Goal: Task Accomplishment & Management: Complete application form

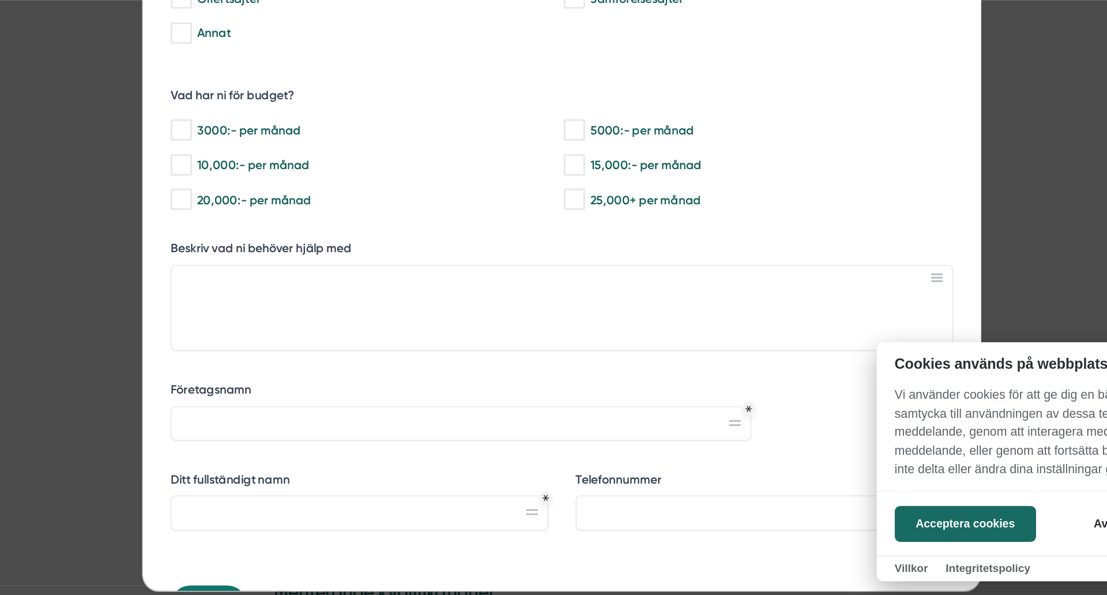
scroll to position [875, 0]
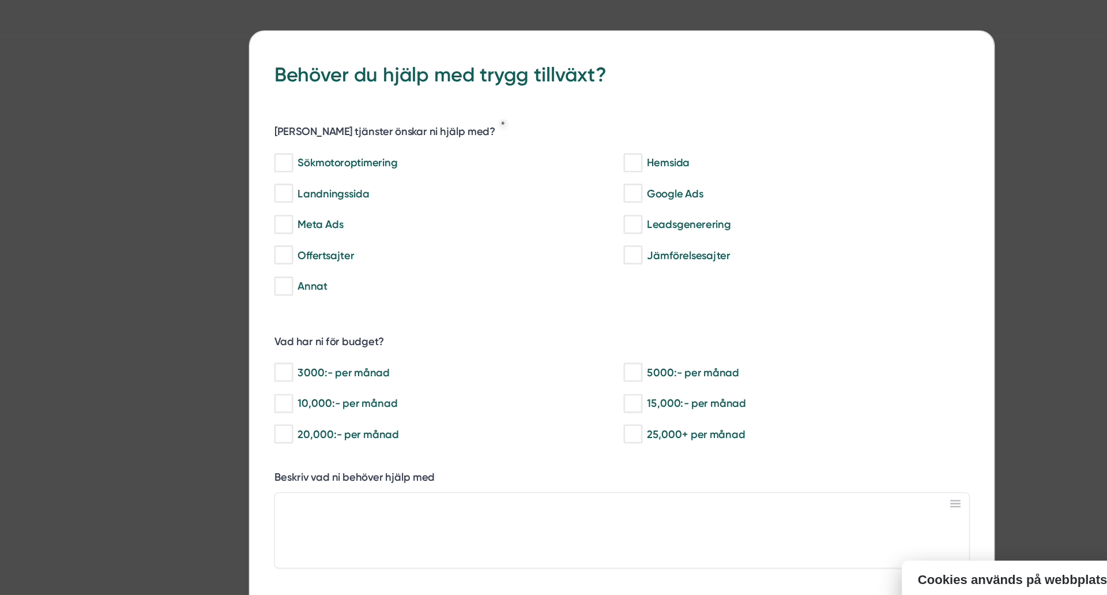
click at [887, 132] on div at bounding box center [553, 297] width 1107 height 595
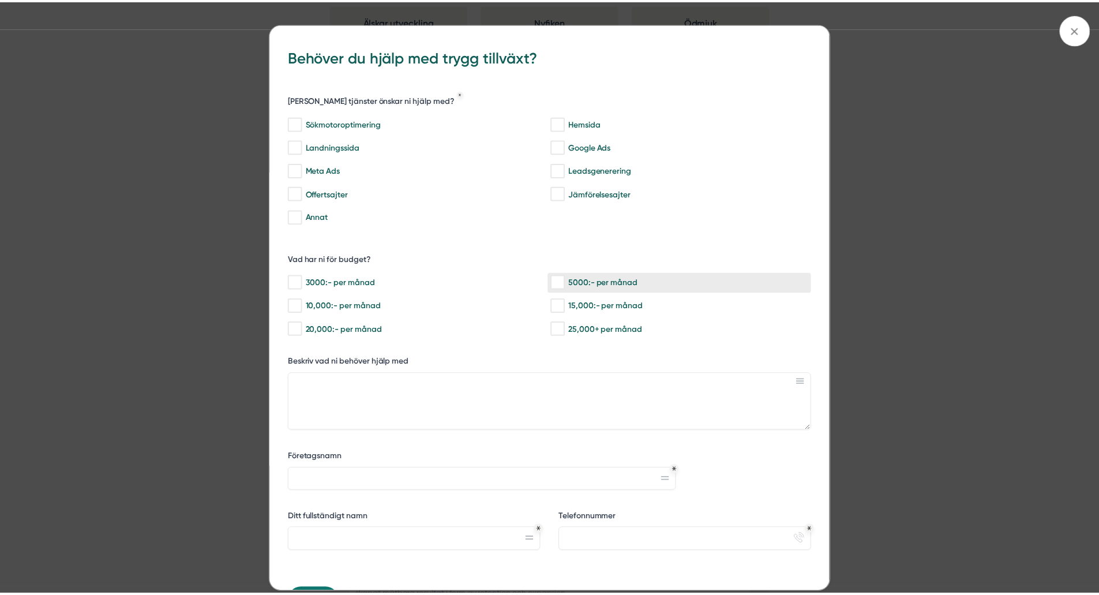
scroll to position [70, 0]
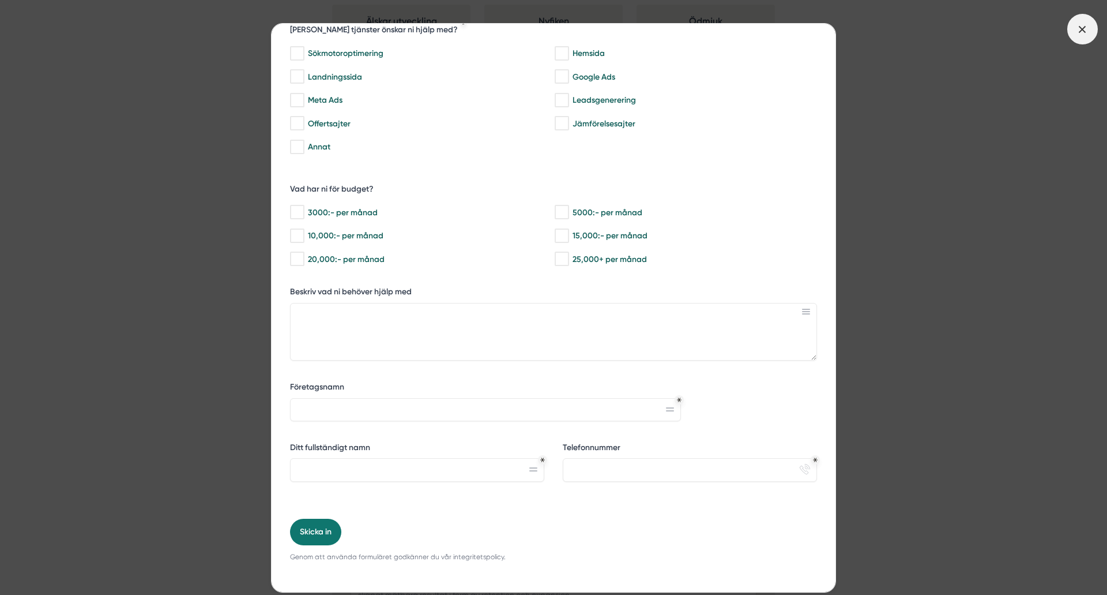
click at [1079, 32] on icon at bounding box center [1082, 29] width 13 height 13
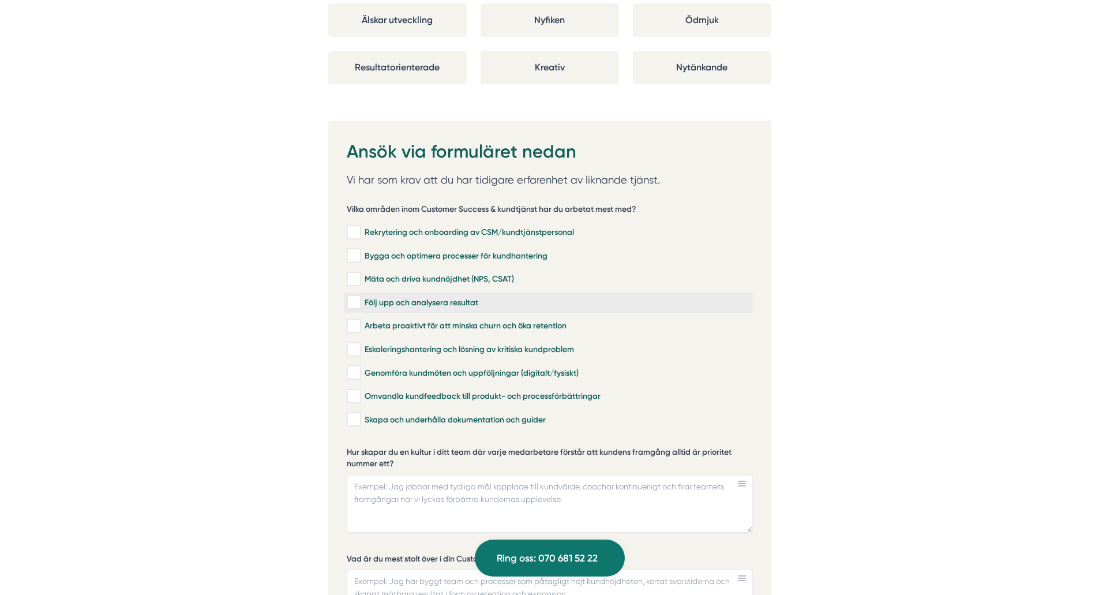
scroll to position [2382, 0]
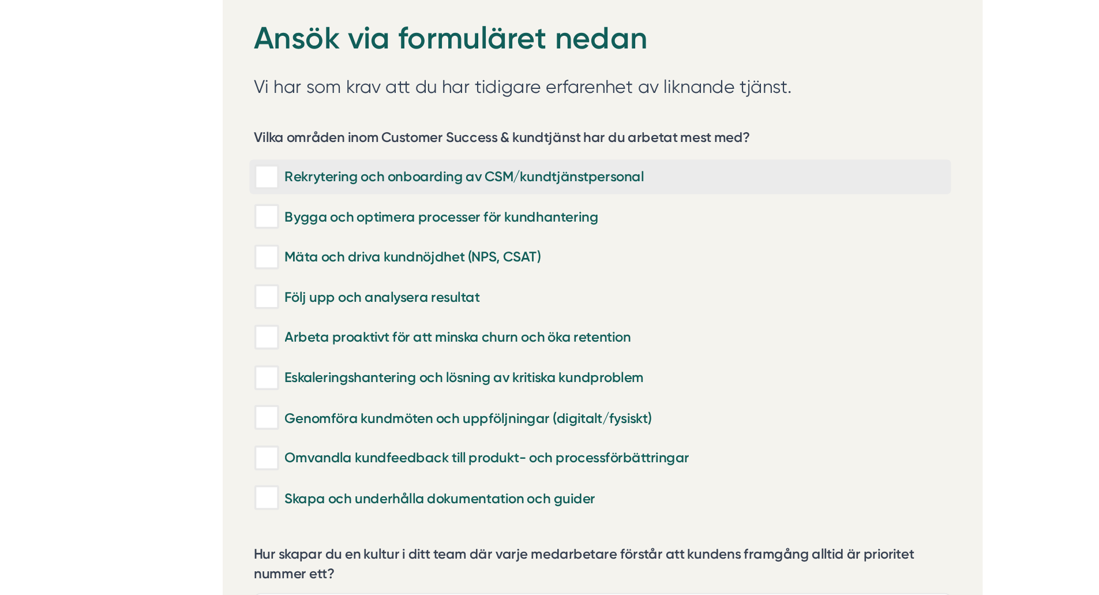
click at [351, 227] on input "Rekrytering och onboarding av CSM/kundtjänstpersonal" at bounding box center [353, 233] width 13 height 12
checkbox input "true"
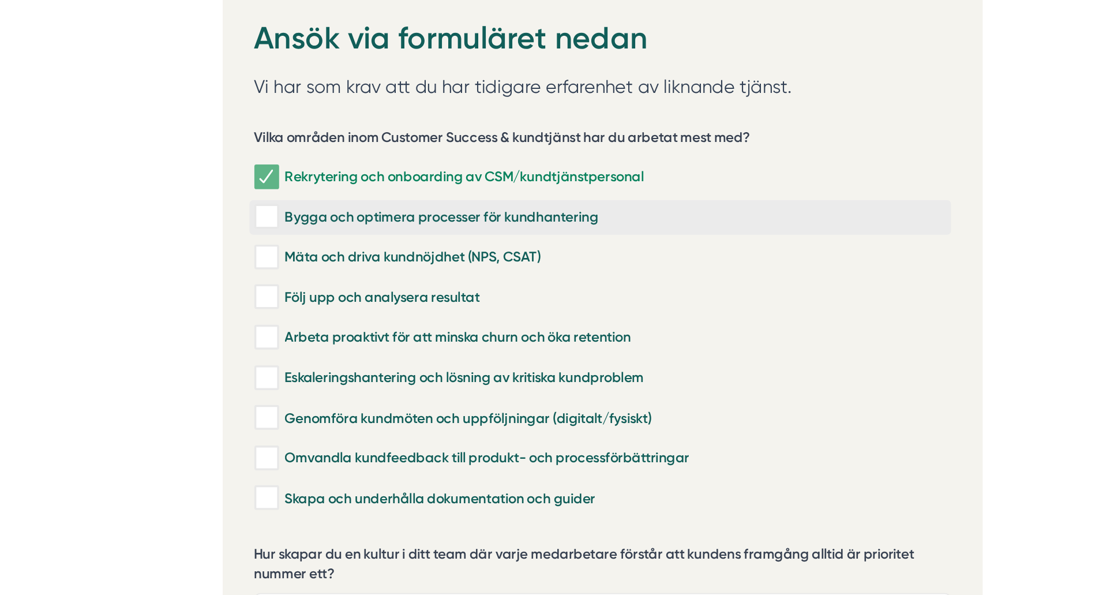
click at [351, 250] on input "Bygga och optimera processer för kundhantering" at bounding box center [353, 256] width 13 height 12
checkbox input "true"
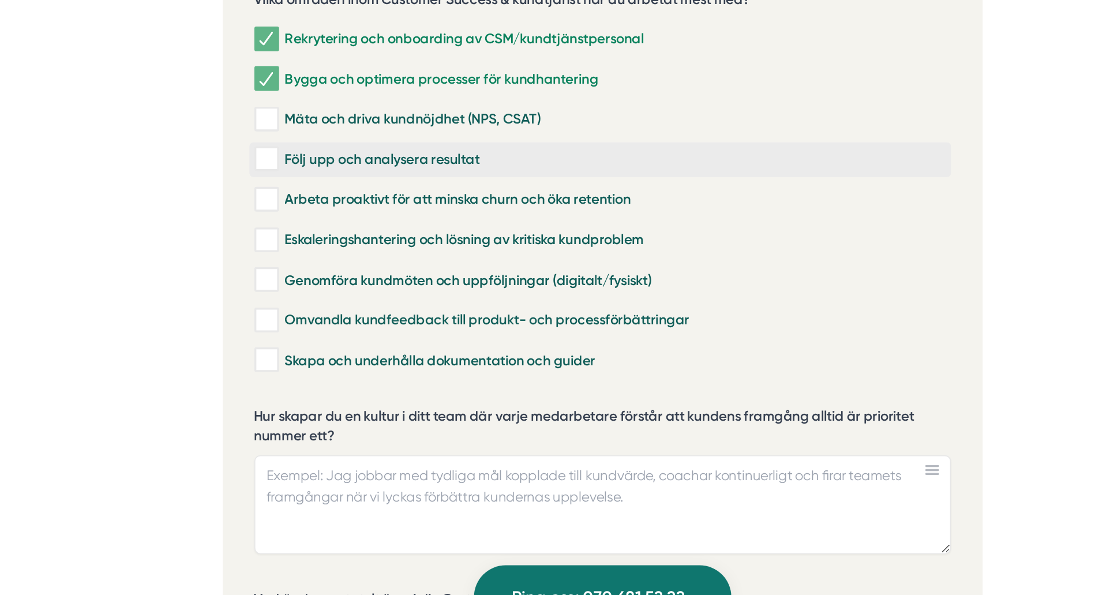
click at [357, 297] on input "Följ upp och analysera resultat" at bounding box center [353, 303] width 13 height 12
checkbox input "true"
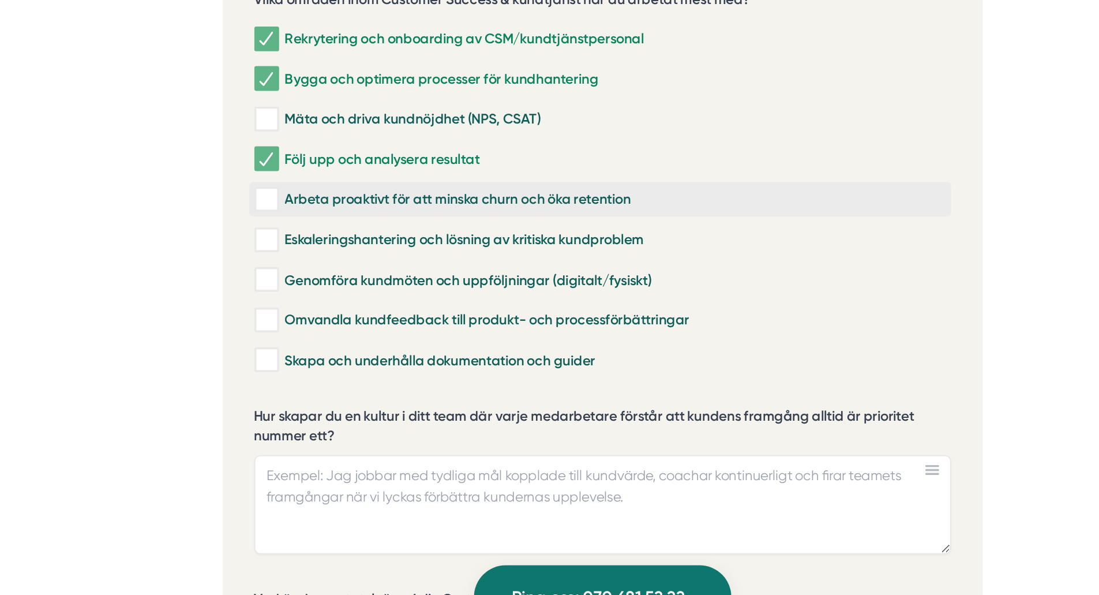
click at [355, 321] on input "Arbeta proaktivt för att minska churn och öka retention" at bounding box center [353, 327] width 13 height 12
checkbox input "true"
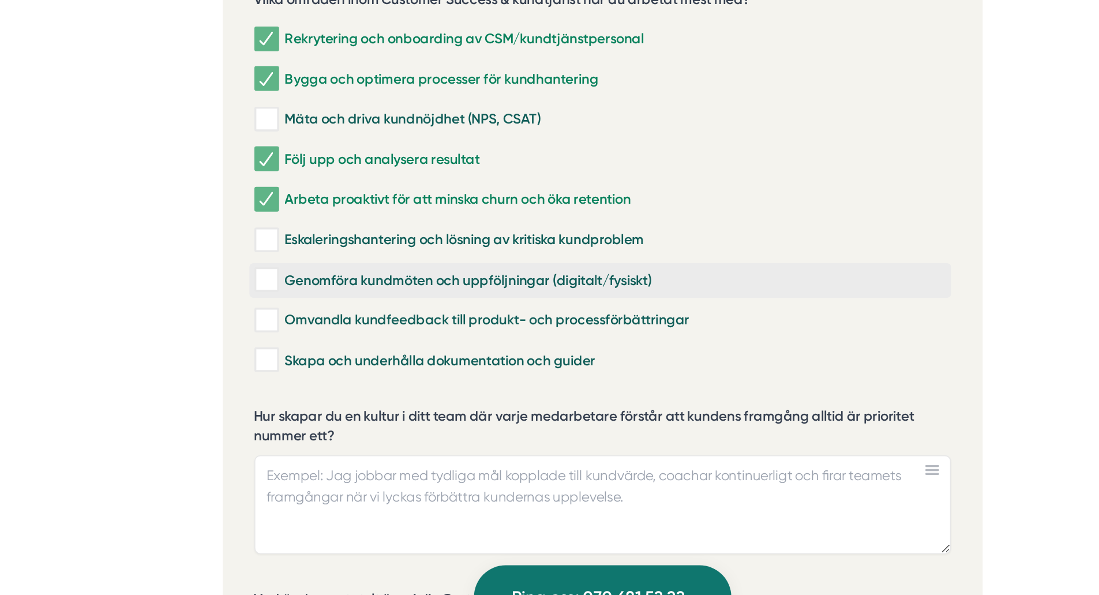
click at [353, 367] on input "Genomföra kundmöten och uppföljningar (digitalt/fysiskt)" at bounding box center [353, 373] width 13 height 12
checkbox input "true"
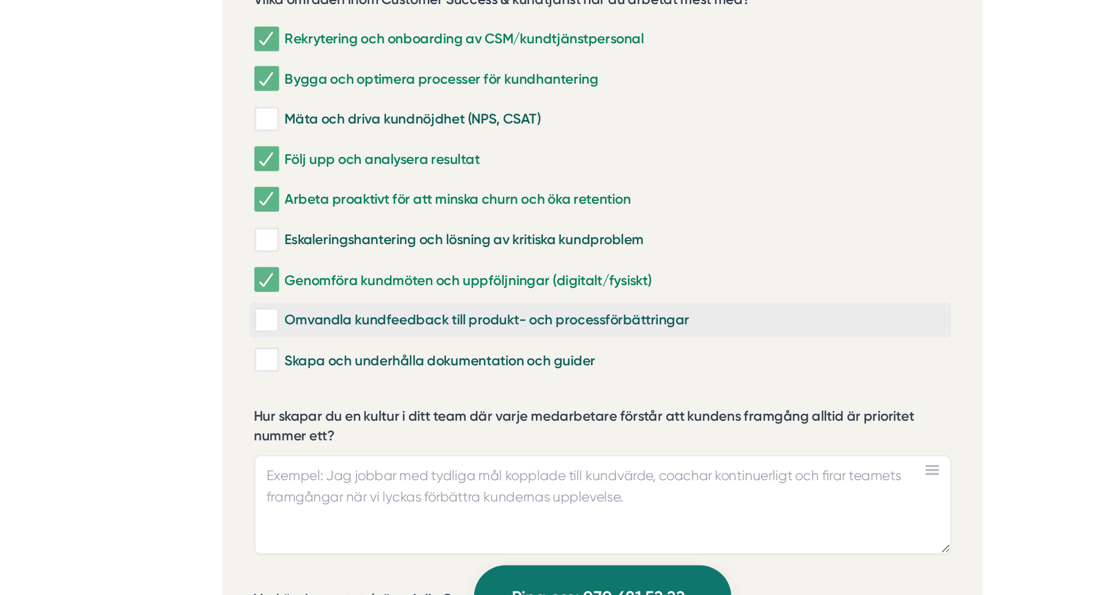
click at [354, 391] on input "Omvandla kundfeedback till produkt- och processförbättringar" at bounding box center [353, 397] width 13 height 12
checkbox input "true"
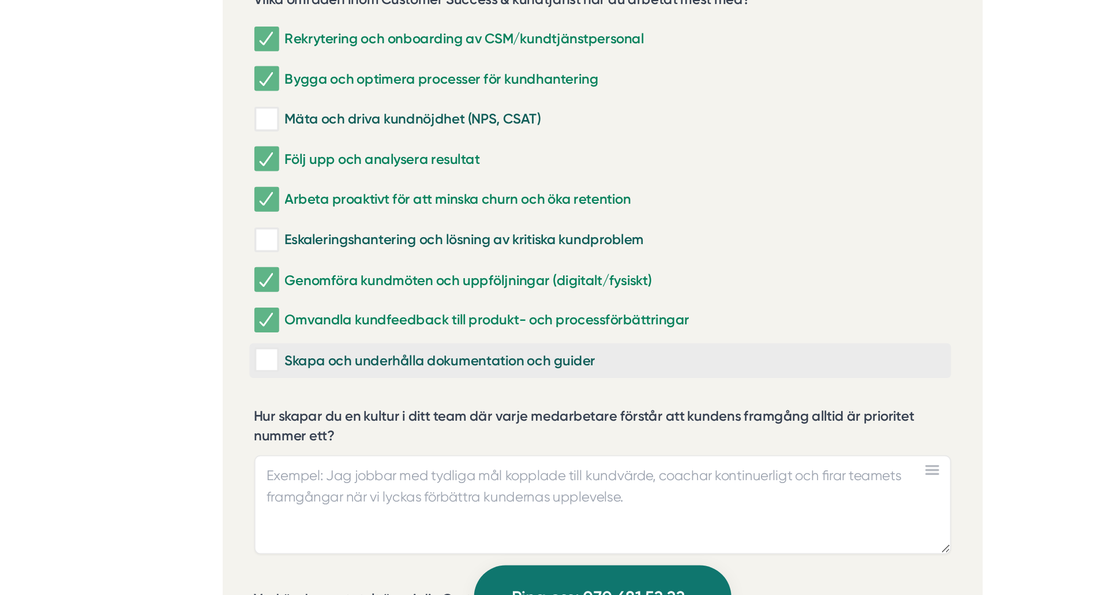
click at [353, 414] on input "Skapa och underhålla dokumentation och guider" at bounding box center [353, 420] width 13 height 12
checkbox input "true"
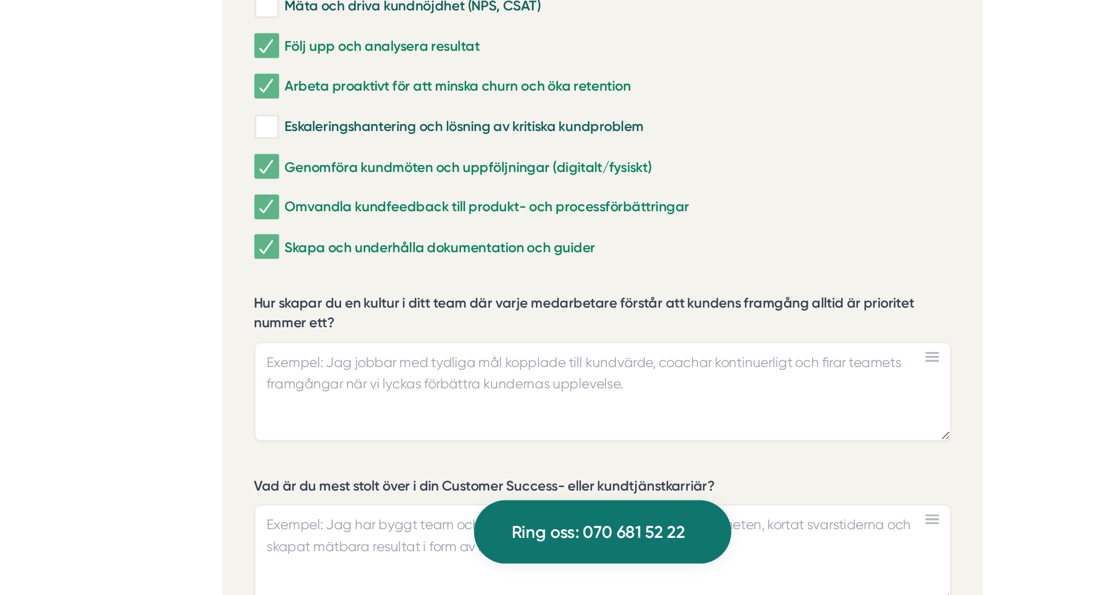
scroll to position [2411, 0]
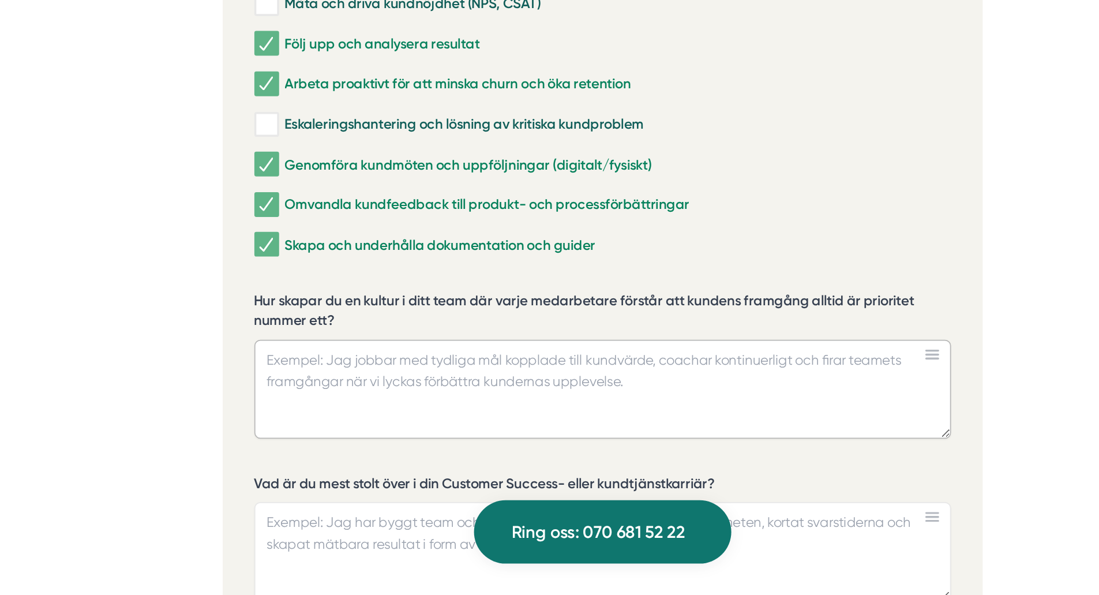
click at [460, 452] on textarea "Hur skapar du en kultur i ditt team där varje medarbetare förstår att kundens f…" at bounding box center [550, 475] width 406 height 58
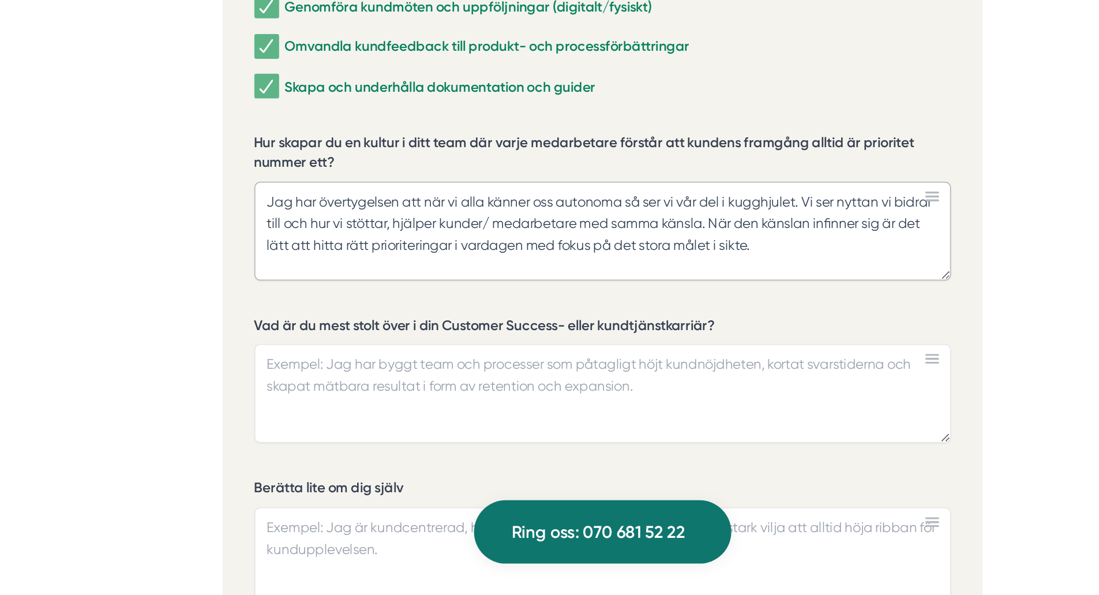
scroll to position [2505, 0]
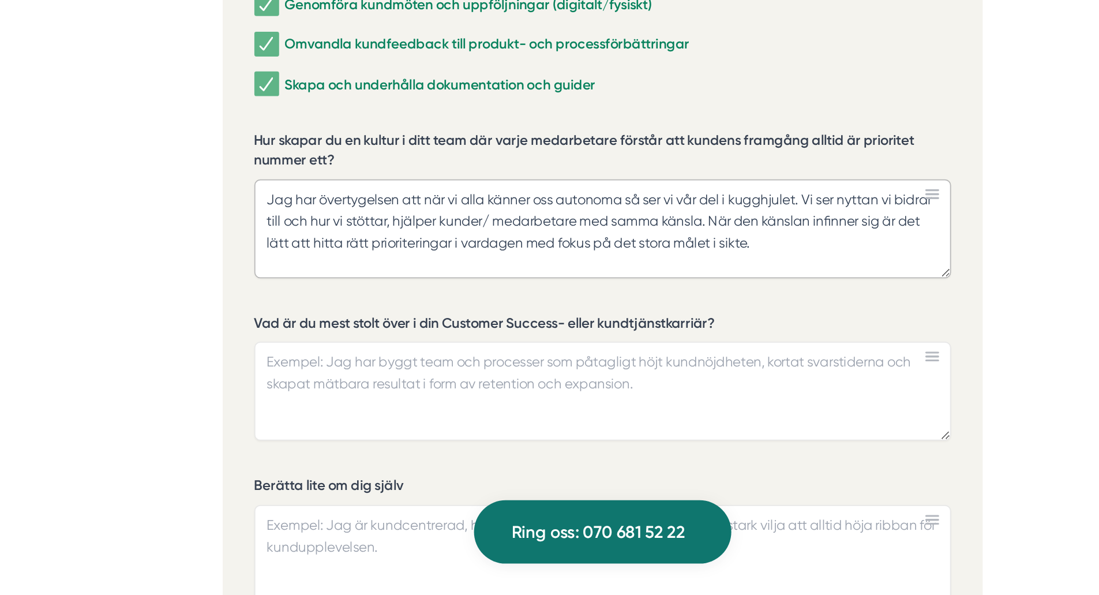
type textarea "Jag har övertygelsen att när vi alla känner oss autonoma så ser vi vår del i ku…"
click at [526, 457] on textarea "Vad är du mest stolt över i din Customer Success- eller kundtjänstkarriär?" at bounding box center [550, 476] width 406 height 58
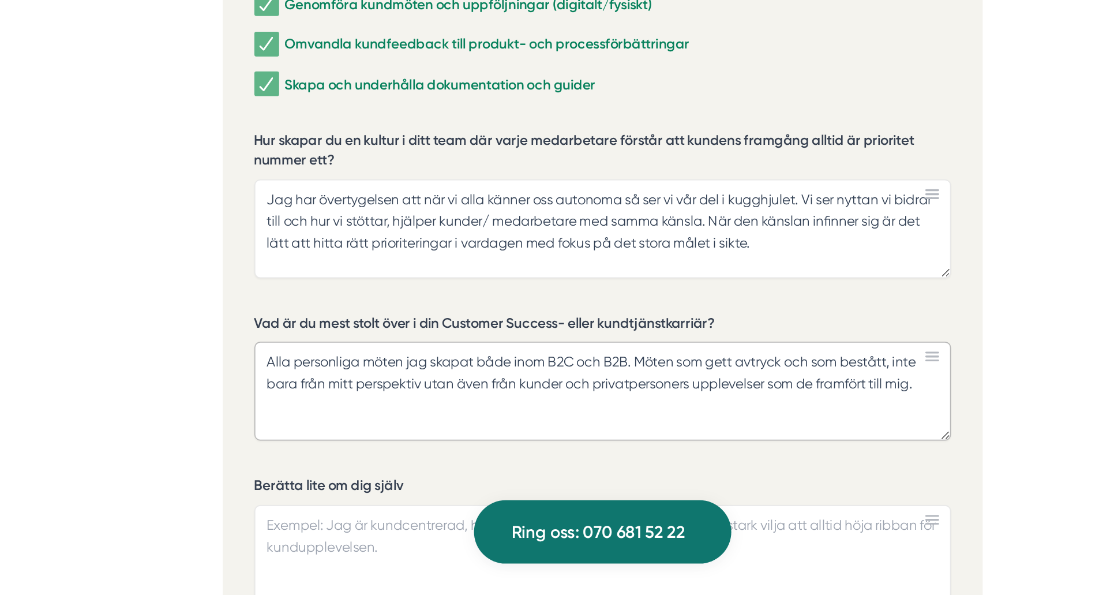
click at [704, 447] on textarea "Alla personliga möten jag skapat både inom B2C och B2B. Möten som gett avtryck …" at bounding box center [550, 476] width 406 height 58
click at [727, 457] on textarea "Alla personliga möten jag skapat både inom B2C och B2B. Möten som gett beståend…" at bounding box center [550, 476] width 406 height 58
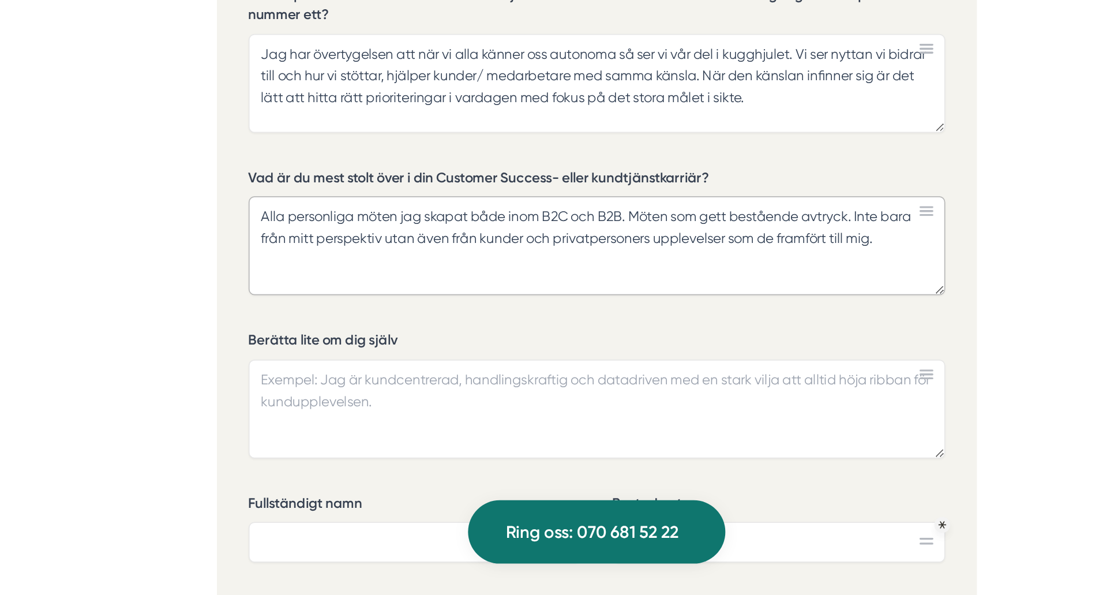
scroll to position [2590, 0]
type textarea "Alla personliga möten jag skapat både inom B2C och B2B. Möten som gett beståend…"
click at [563, 457] on textarea "Berätta lite om dig själv" at bounding box center [550, 486] width 406 height 58
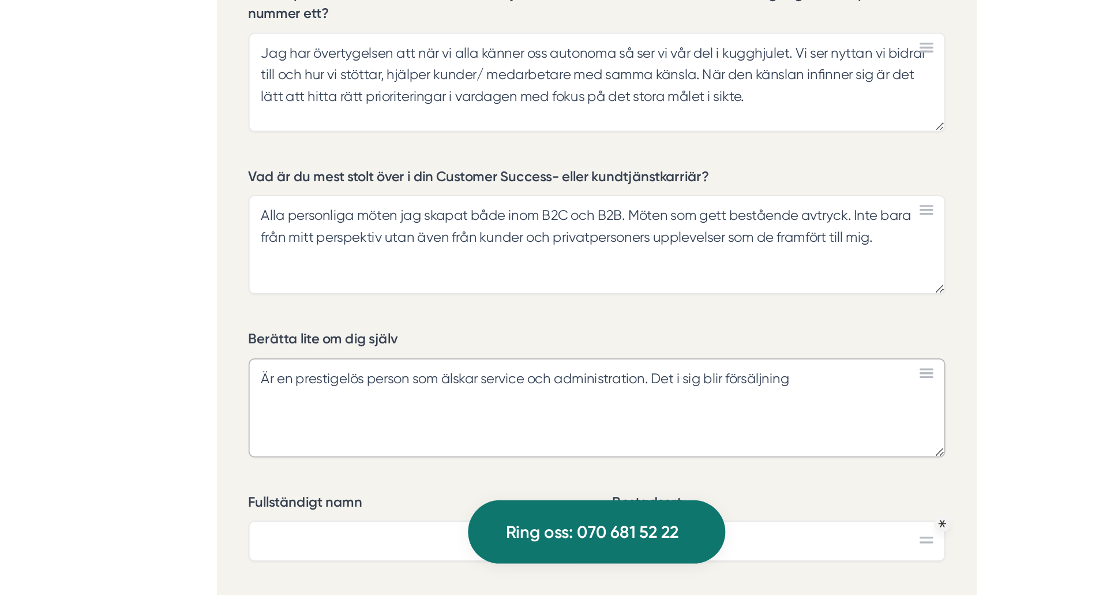
drag, startPoint x: 671, startPoint y: 453, endPoint x: 587, endPoint y: 456, distance: 84.3
click at [587, 457] on textarea "Är en prestigelös person som älskar service och administration. Det i sig blir …" at bounding box center [550, 486] width 406 height 58
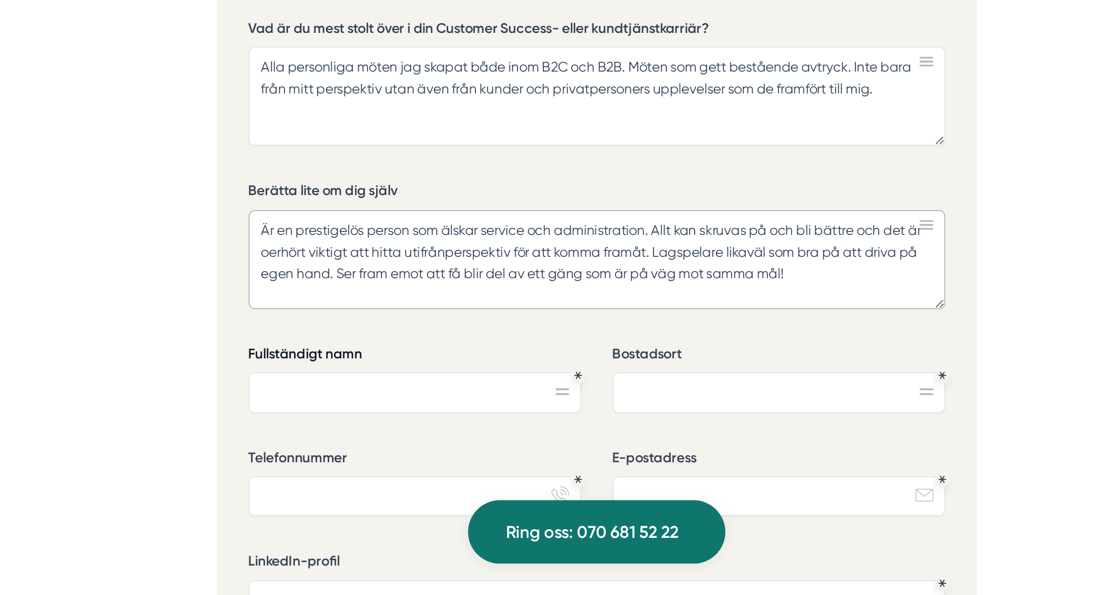
scroll to position [2677, 0]
type textarea "Är en prestigelös person som älskar service och administration. Allt kan skruva…"
click at [456, 464] on input "Fullständigt namn" at bounding box center [444, 475] width 194 height 23
type input "Gabriella Arroyo"
type input "Kälvesta"
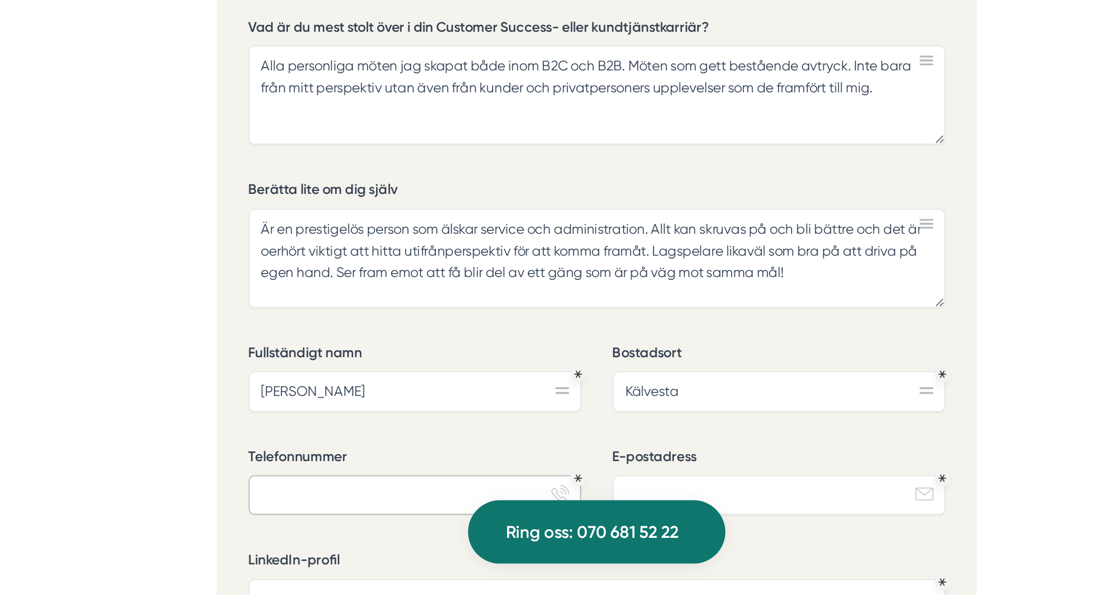
type input "0707406560"
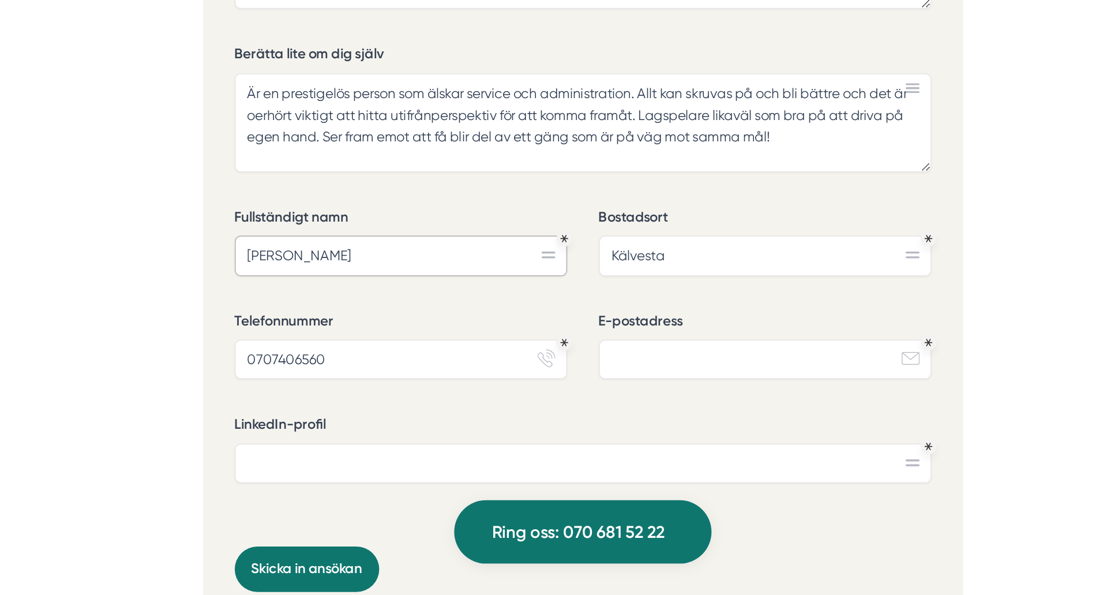
scroll to position [2757, 0]
click at [603, 445] on input "E-postadress" at bounding box center [656, 456] width 194 height 23
type input "gabriella@arroyo.se"
click at [569, 506] on input "LinkedIn-profil" at bounding box center [550, 517] width 406 height 23
paste input "www.linkedin.com/in/arroyogabriella"
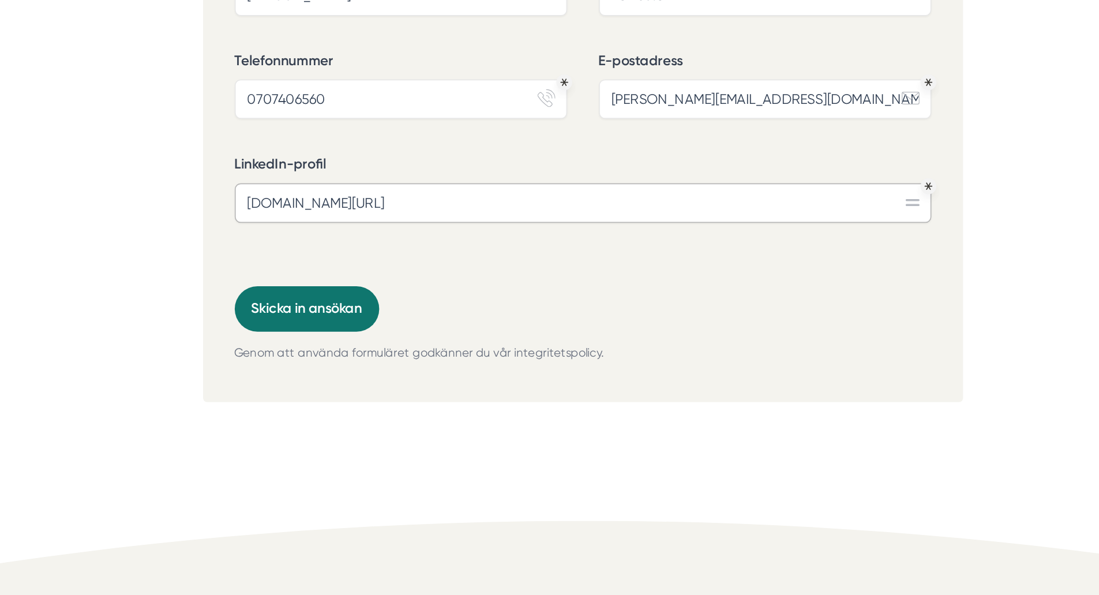
scroll to position [3155, 0]
type input "www.linkedin.com/in/arroyogabriella"
click at [379, 170] on button "Skicka in ansökan" at bounding box center [389, 180] width 84 height 27
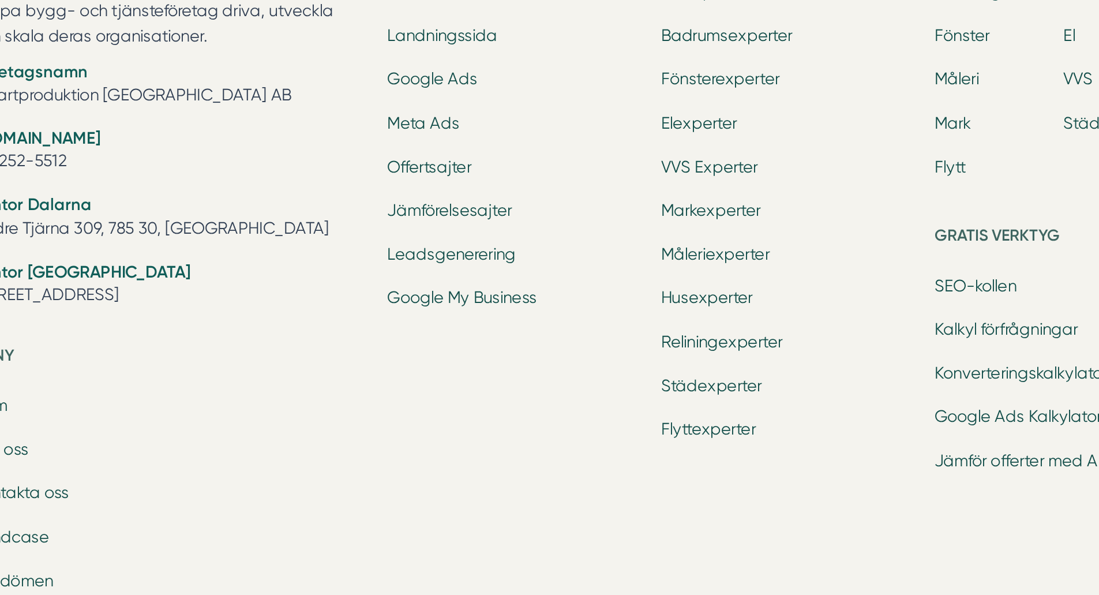
scroll to position [0, 0]
